Goal: Task Accomplishment & Management: Complete application form

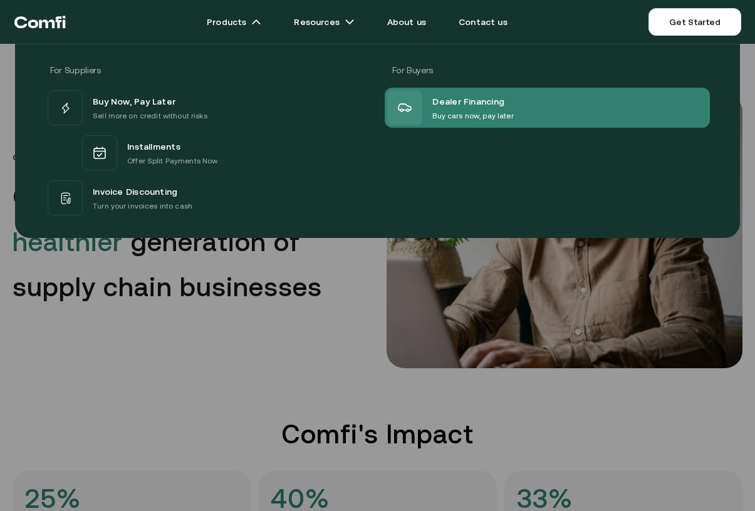
click at [457, 95] on span "Dealer Financing" at bounding box center [468, 101] width 72 height 16
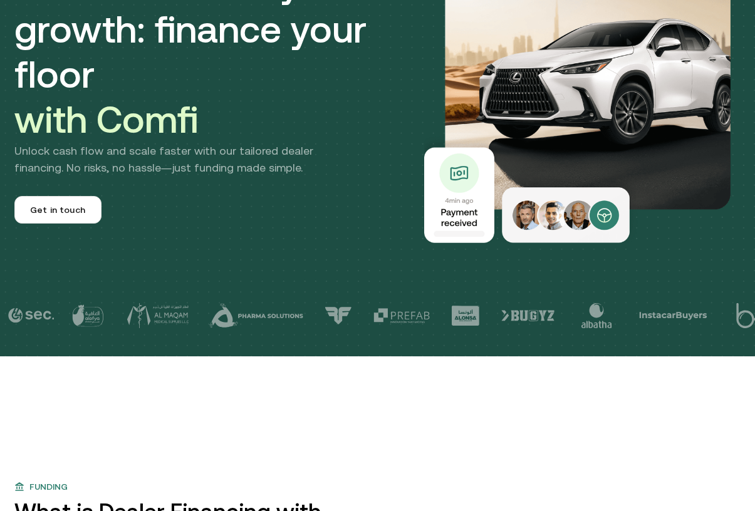
scroll to position [172, 0]
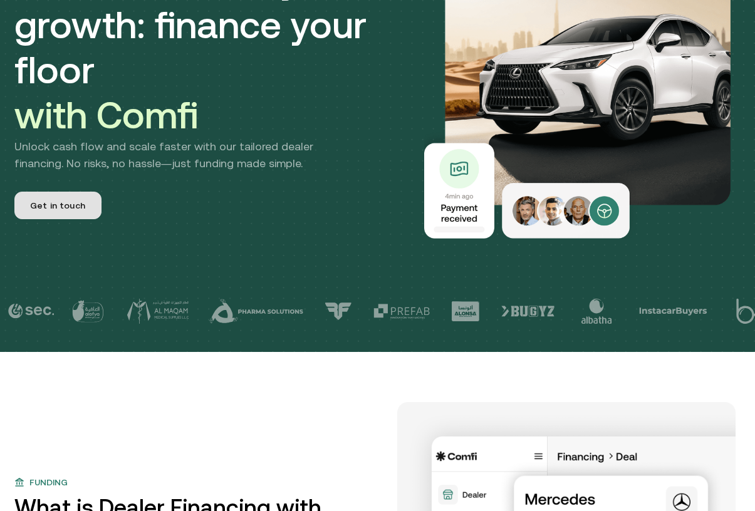
click at [51, 199] on span "Get in touch" at bounding box center [57, 205] width 55 height 13
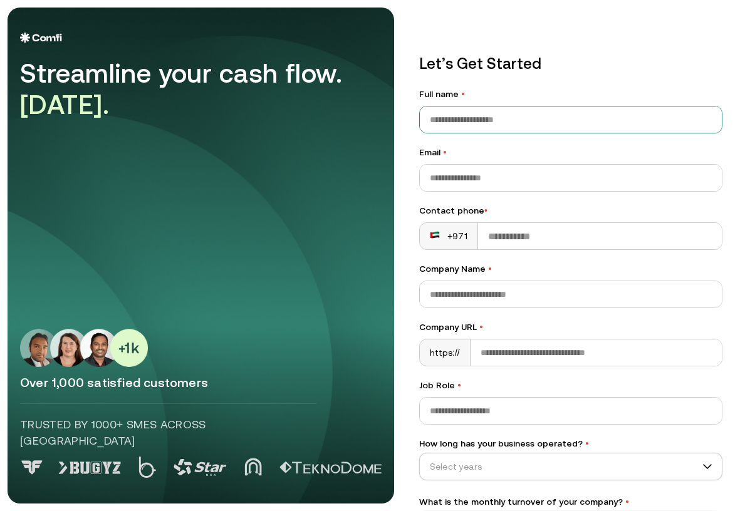
click at [501, 124] on input "Full name •" at bounding box center [571, 120] width 302 height 26
type input "**********"
click at [31, 46] on div "Streamline your cash flow. [DATE]." at bounding box center [201, 77] width 362 height 88
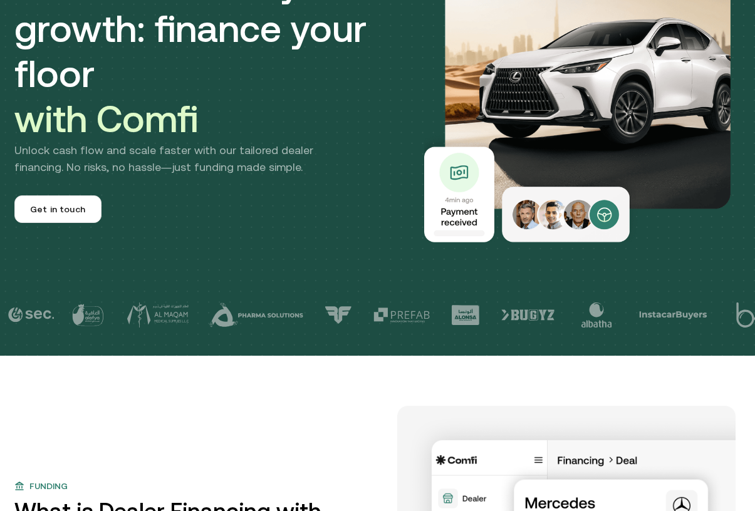
scroll to position [172, 0]
